Goal: Check status: Check status

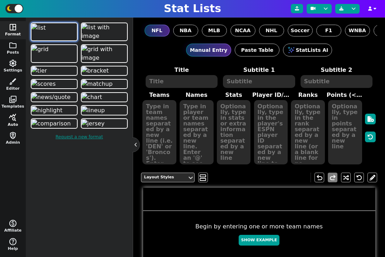
click at [14, 120] on span "query_stats" at bounding box center [13, 117] width 9 height 9
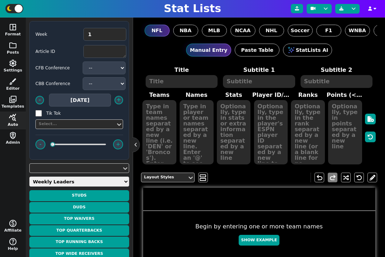
click at [72, 178] on select "Weekly Leaders Slate Leaders QB Stats RB Stats REC Stats IDP Stats Other Stats …" at bounding box center [79, 182] width 100 height 10
select select "surviveball"
click at [29, 177] on select "Weekly Leaders Slate Leaders QB Stats RB Stats REC Stats IDP Stats Other Stats …" at bounding box center [79, 182] width 100 height 10
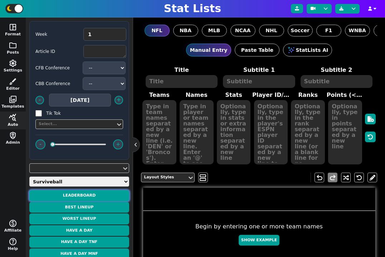
click at [85, 197] on button "Leaderboard" at bounding box center [79, 195] width 100 height 11
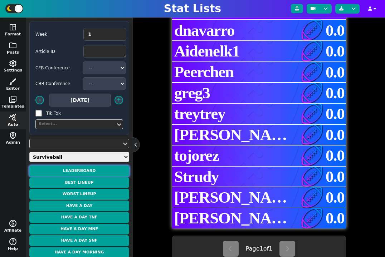
scroll to position [165, 0]
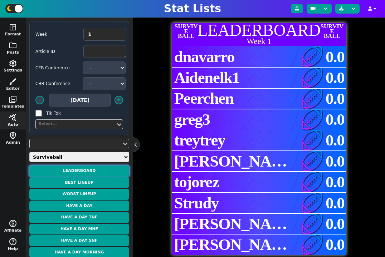
click at [106, 171] on button "Leaderboard" at bounding box center [79, 171] width 100 height 11
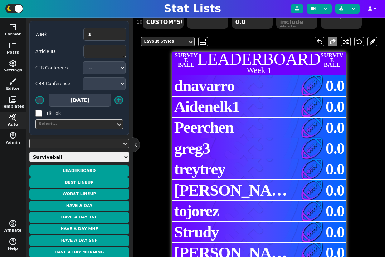
scroll to position [103, 0]
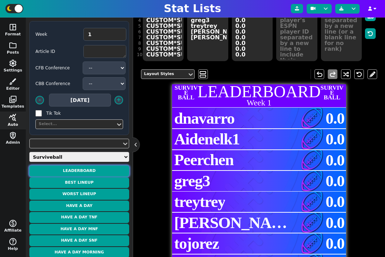
click at [105, 170] on button "Leaderboard" at bounding box center [79, 171] width 100 height 11
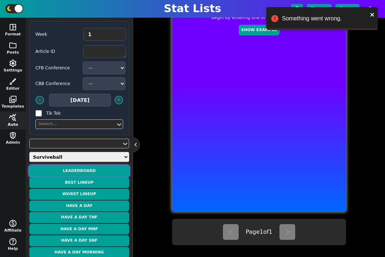
scroll to position [216, 0]
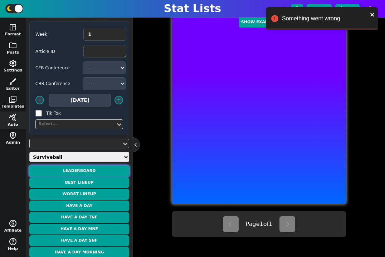
click at [83, 173] on button "Leaderboard" at bounding box center [79, 171] width 100 height 11
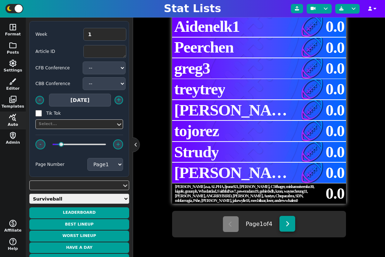
click at [287, 224] on icon at bounding box center [288, 224] width 4 height 6
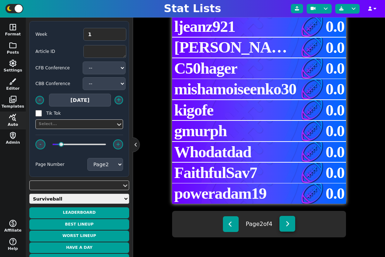
click at [288, 226] on icon at bounding box center [288, 224] width 4 height 6
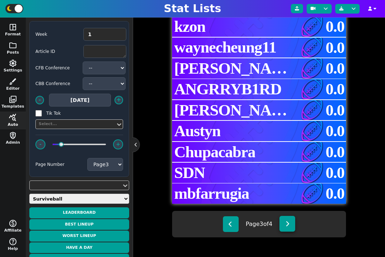
click at [288, 226] on icon at bounding box center [288, 224] width 4 height 6
select select "4"
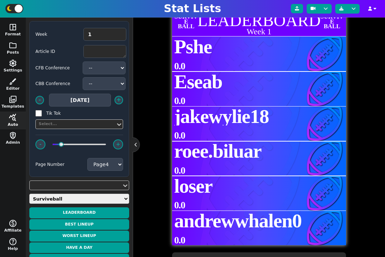
scroll to position [174, 0]
